Goal: Task Accomplishment & Management: Use online tool/utility

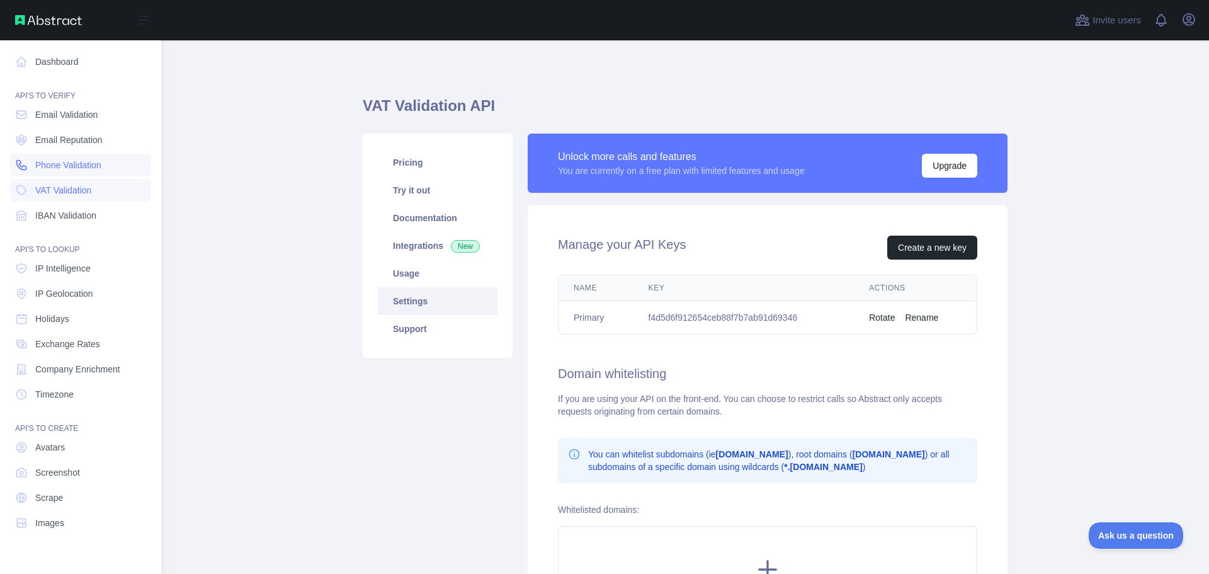
click at [53, 161] on span "Phone Validation" at bounding box center [68, 165] width 66 height 13
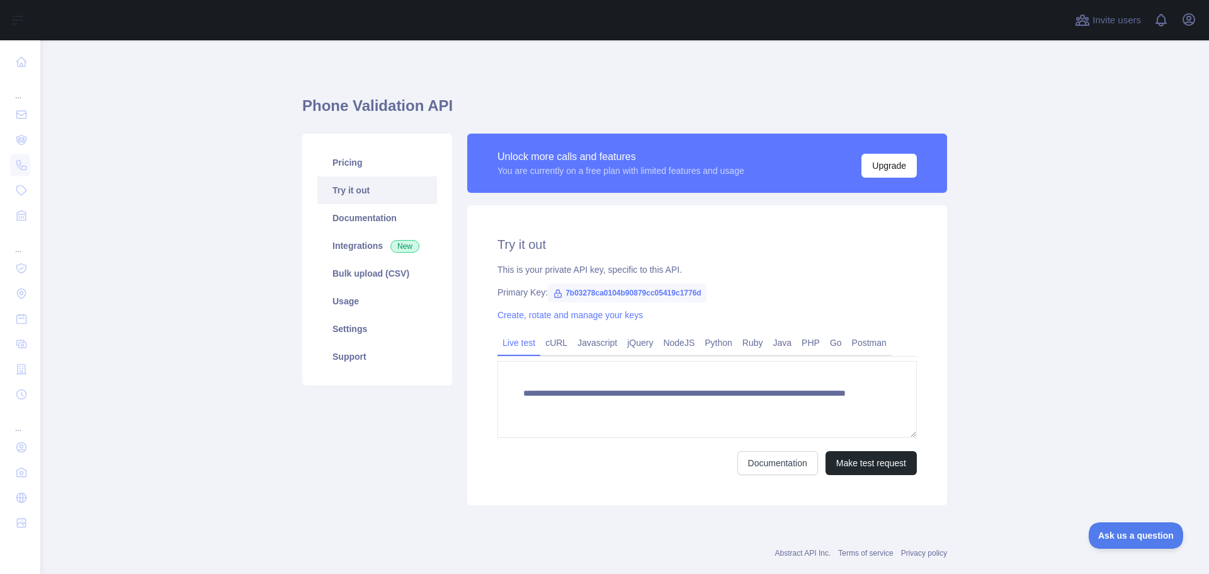
click at [590, 294] on span "7b03278ca0104b90879cc05419c1776d" at bounding box center [627, 292] width 159 height 19
click at [590, 293] on span "7b03278ca0104b90879cc05419c1776d" at bounding box center [627, 292] width 159 height 19
click at [590, 292] on span "7b03278ca0104b90879cc05419c1776d" at bounding box center [627, 292] width 159 height 19
click at [731, 310] on div "Create, rotate and manage your keys" at bounding box center [707, 315] width 419 height 13
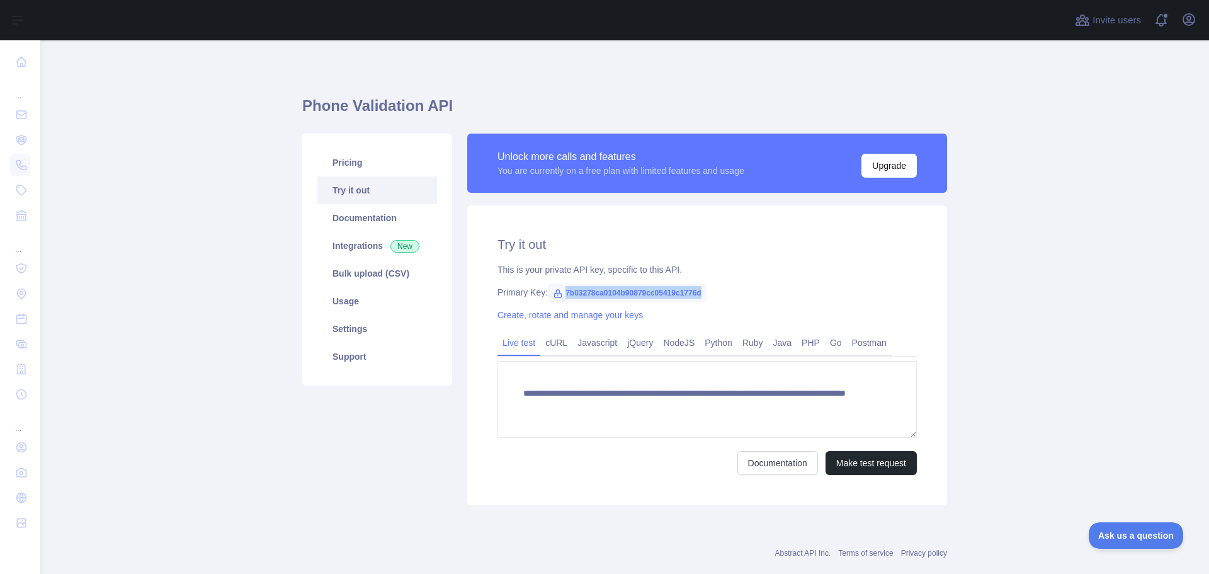
drag, startPoint x: 709, startPoint y: 294, endPoint x: 559, endPoint y: 294, distance: 149.9
click at [559, 294] on div "Primary Key: 7b03278ca0104b90879cc05419c1776d" at bounding box center [707, 292] width 419 height 13
copy span "7b03278ca0104b90879cc05419c1776d"
